Goal: Check status

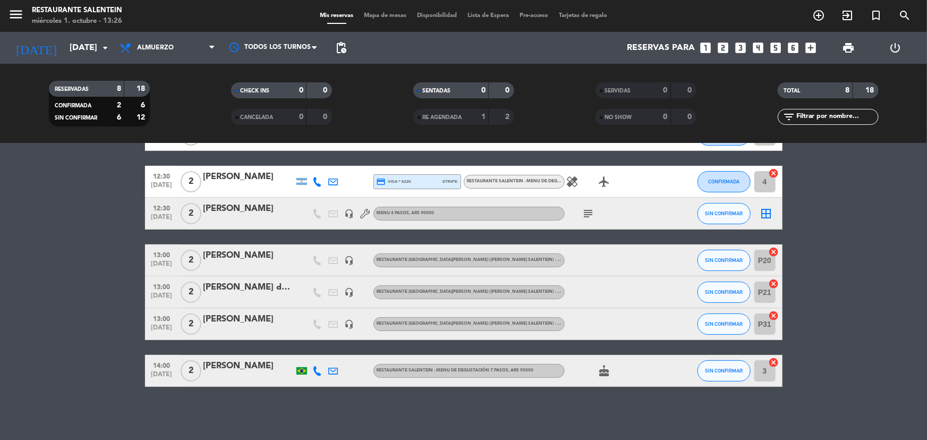
scroll to position [8, 0]
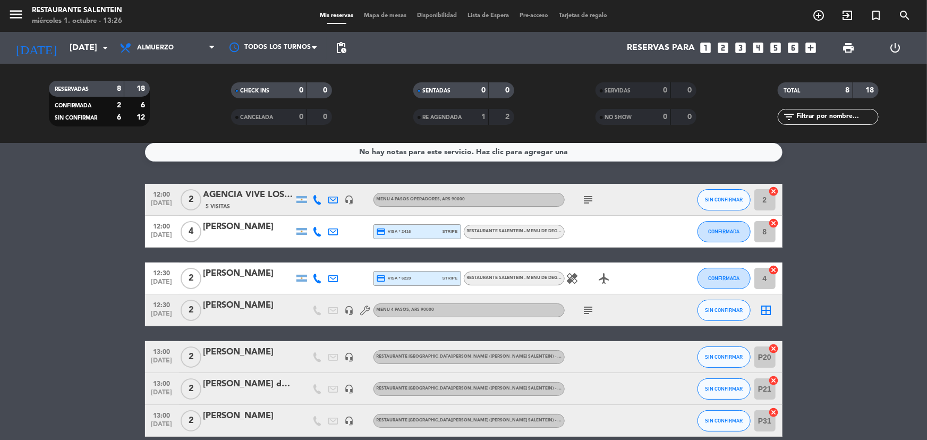
click at [590, 313] on icon "subject" at bounding box center [588, 310] width 13 height 13
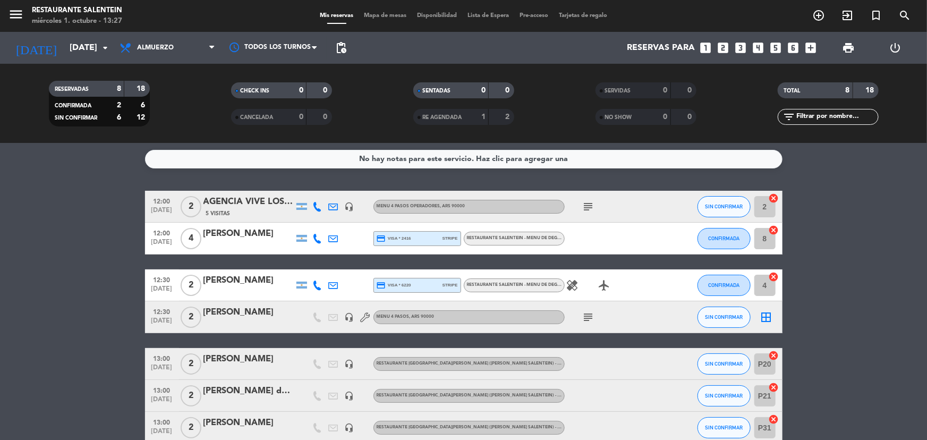
scroll to position [0, 0]
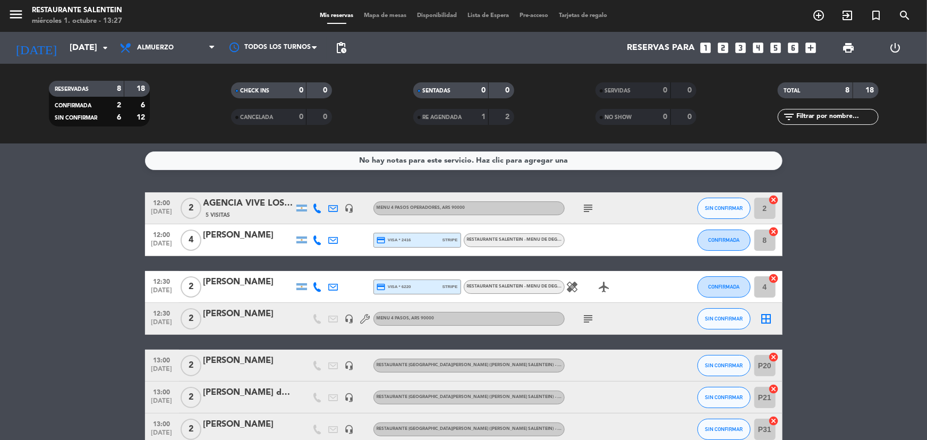
click at [366, 314] on icon at bounding box center [366, 319] width 10 height 10
click at [345, 320] on icon "headset_mic" at bounding box center [350, 319] width 10 height 10
click at [816, 305] on bookings-row "12:00 [DATE] 2 AGENCIA VIVE LOS ANDES 5 Visitas headset_mic Menu 4 pasos operad…" at bounding box center [463, 342] width 927 height 300
click at [349, 209] on icon "headset_mic" at bounding box center [350, 208] width 10 height 10
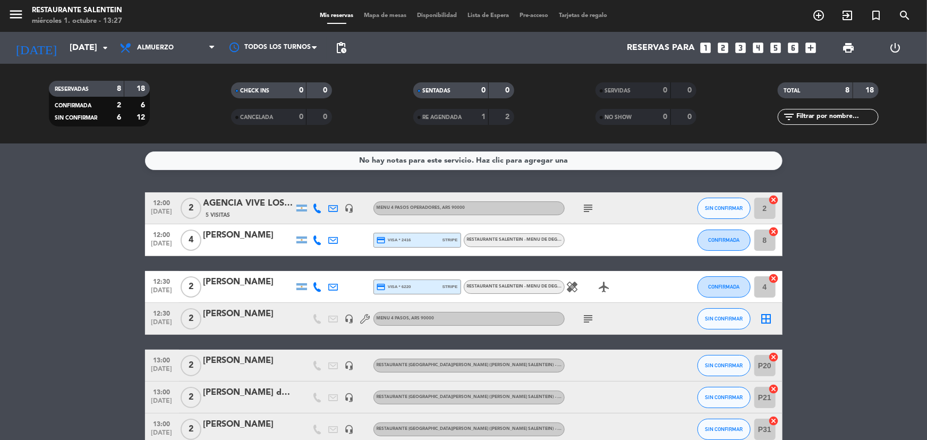
click at [349, 366] on icon "headset_mic" at bounding box center [350, 366] width 10 height 10
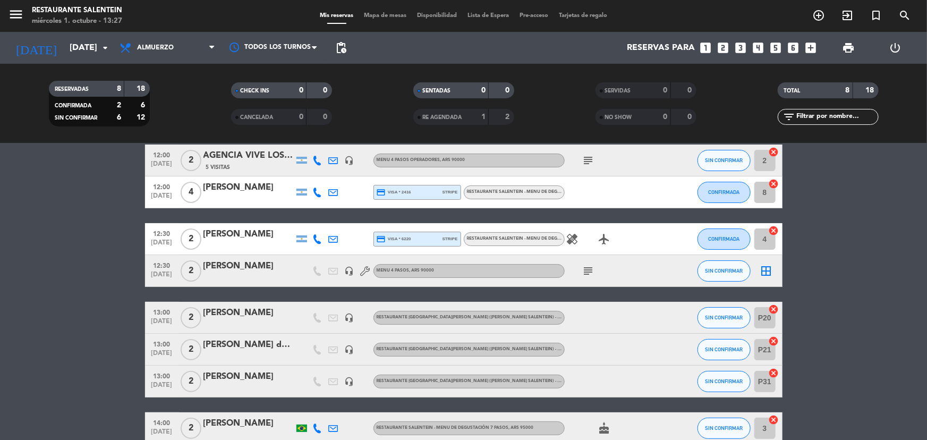
click at [354, 350] on icon "headset_mic" at bounding box center [350, 350] width 10 height 10
drag, startPoint x: 352, startPoint y: 353, endPoint x: 353, endPoint y: 369, distance: 16.5
click at [352, 361] on div "headset_mic [PERSON_NAME]" at bounding box center [349, 349] width 16 height 31
click at [352, 385] on icon "headset_mic" at bounding box center [350, 382] width 10 height 10
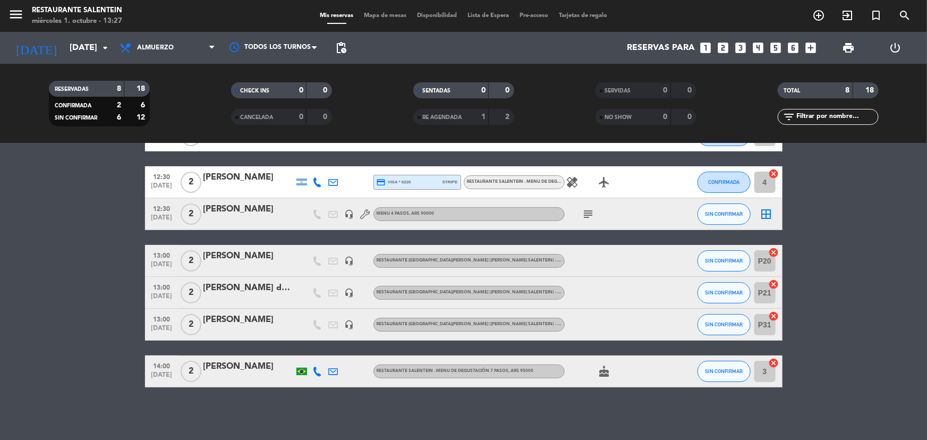
scroll to position [105, 0]
click at [603, 371] on icon "cake" at bounding box center [604, 370] width 13 height 13
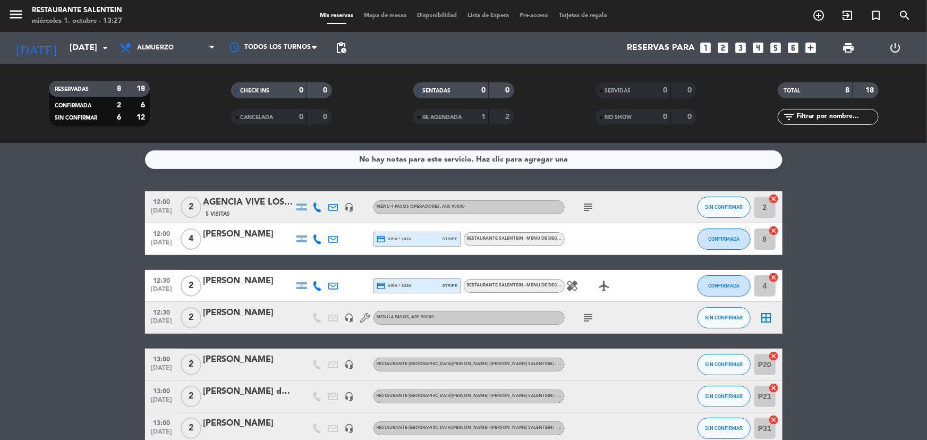
scroll to position [0, 0]
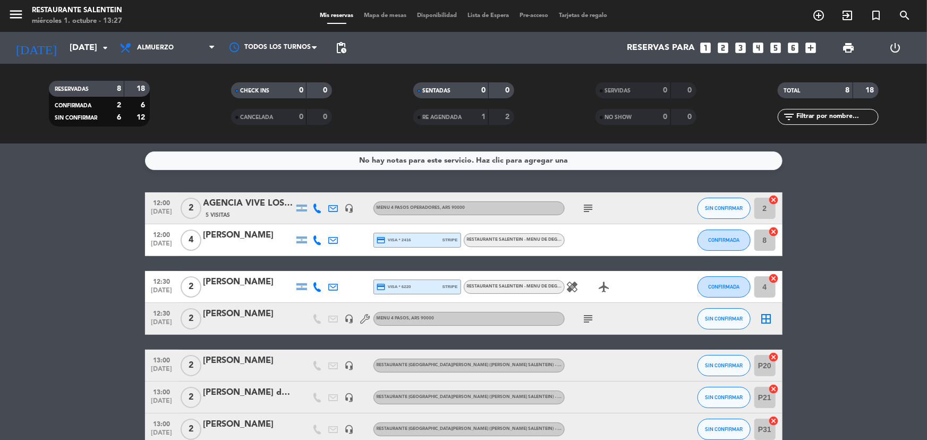
click at [571, 286] on icon "healing" at bounding box center [572, 286] width 13 height 13
click at [603, 287] on icon "airplanemode_active" at bounding box center [604, 286] width 13 height 13
click at [586, 209] on icon "subject" at bounding box center [588, 208] width 13 height 13
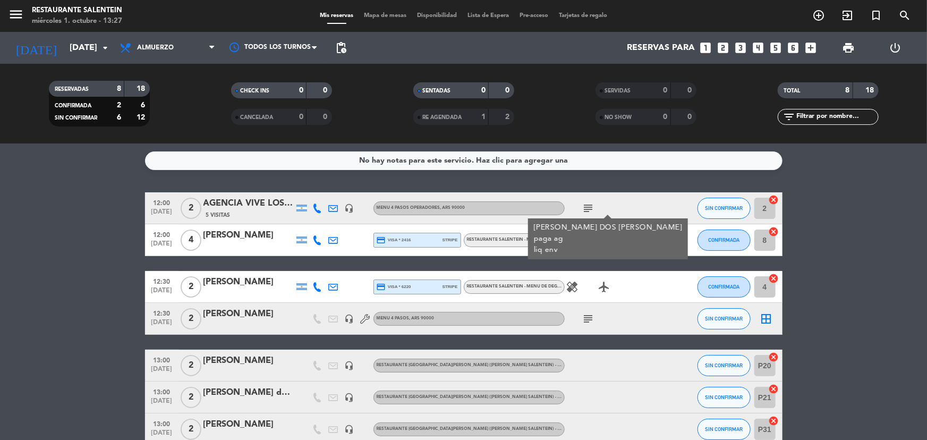
click at [592, 211] on icon "subject" at bounding box center [588, 208] width 13 height 13
